Goal: Transaction & Acquisition: Book appointment/travel/reservation

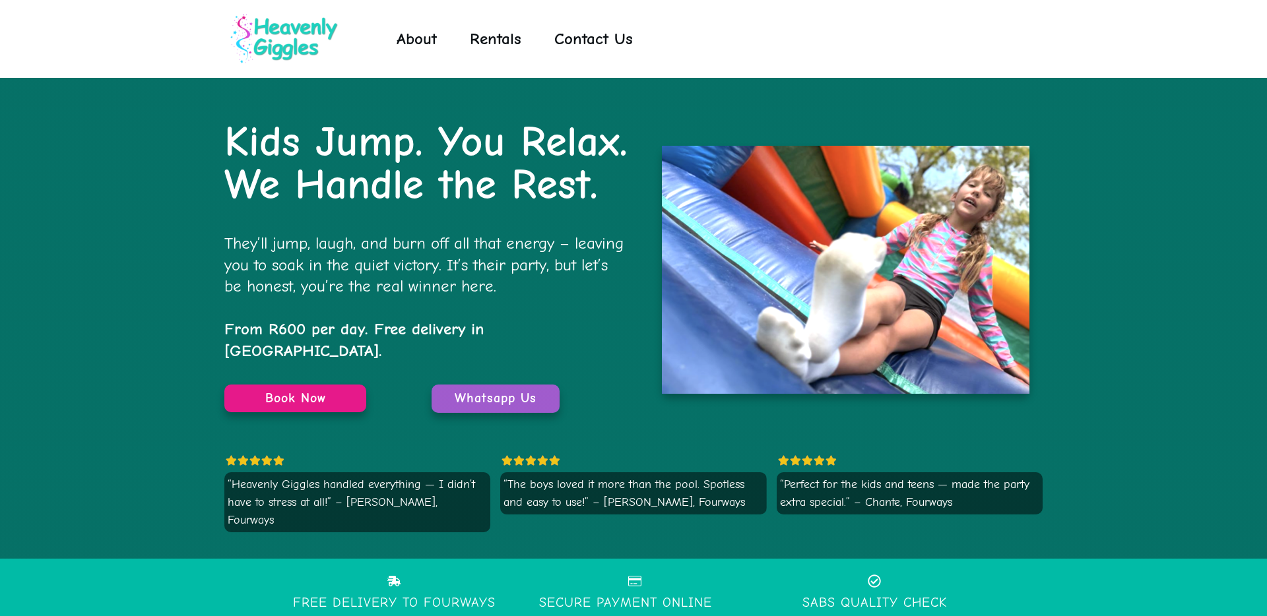
click at [490, 42] on span "Rentals" at bounding box center [495, 38] width 51 height 33
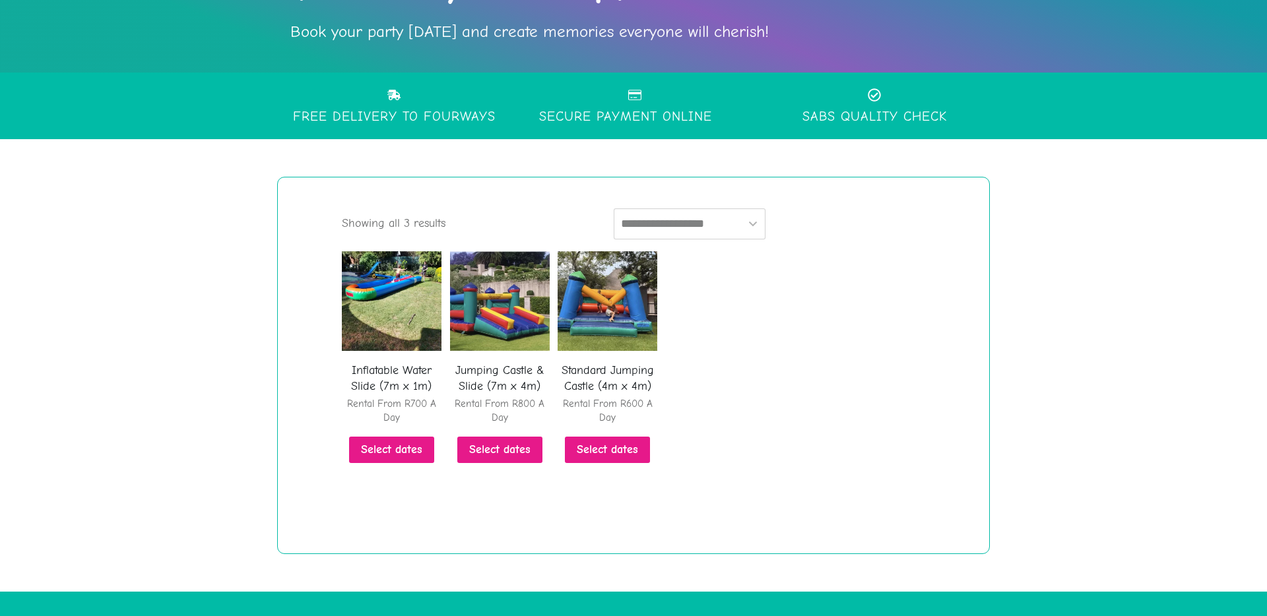
scroll to position [315, 0]
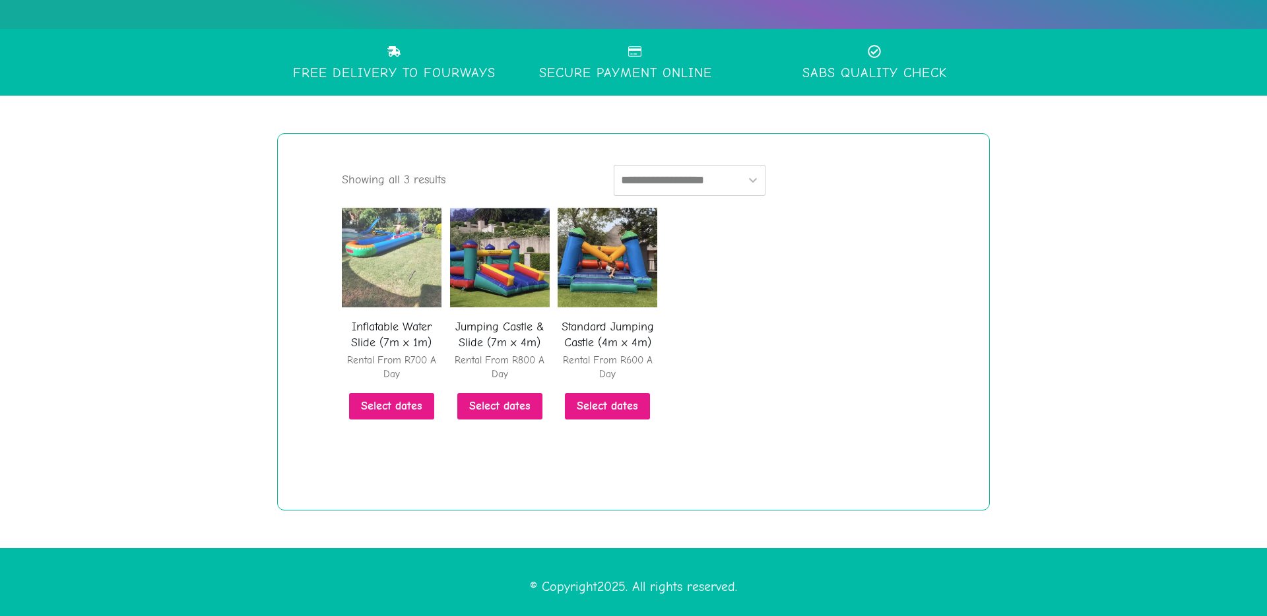
click at [395, 271] on img at bounding box center [392, 258] width 100 height 100
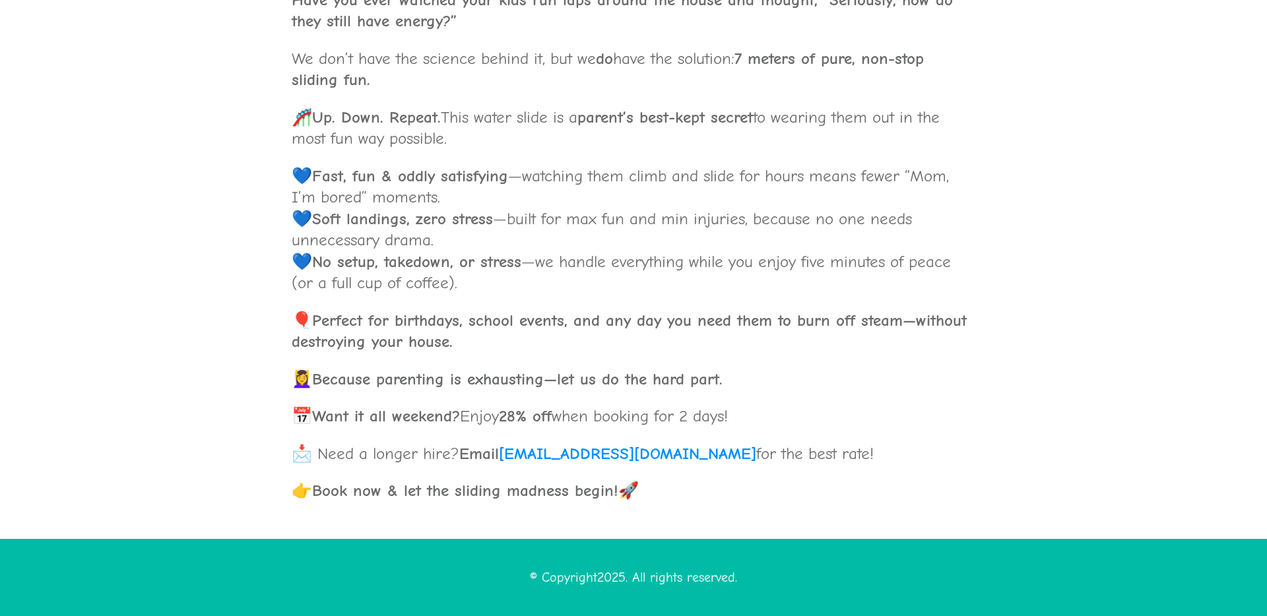
scroll to position [1139, 0]
